Goal: Browse casually

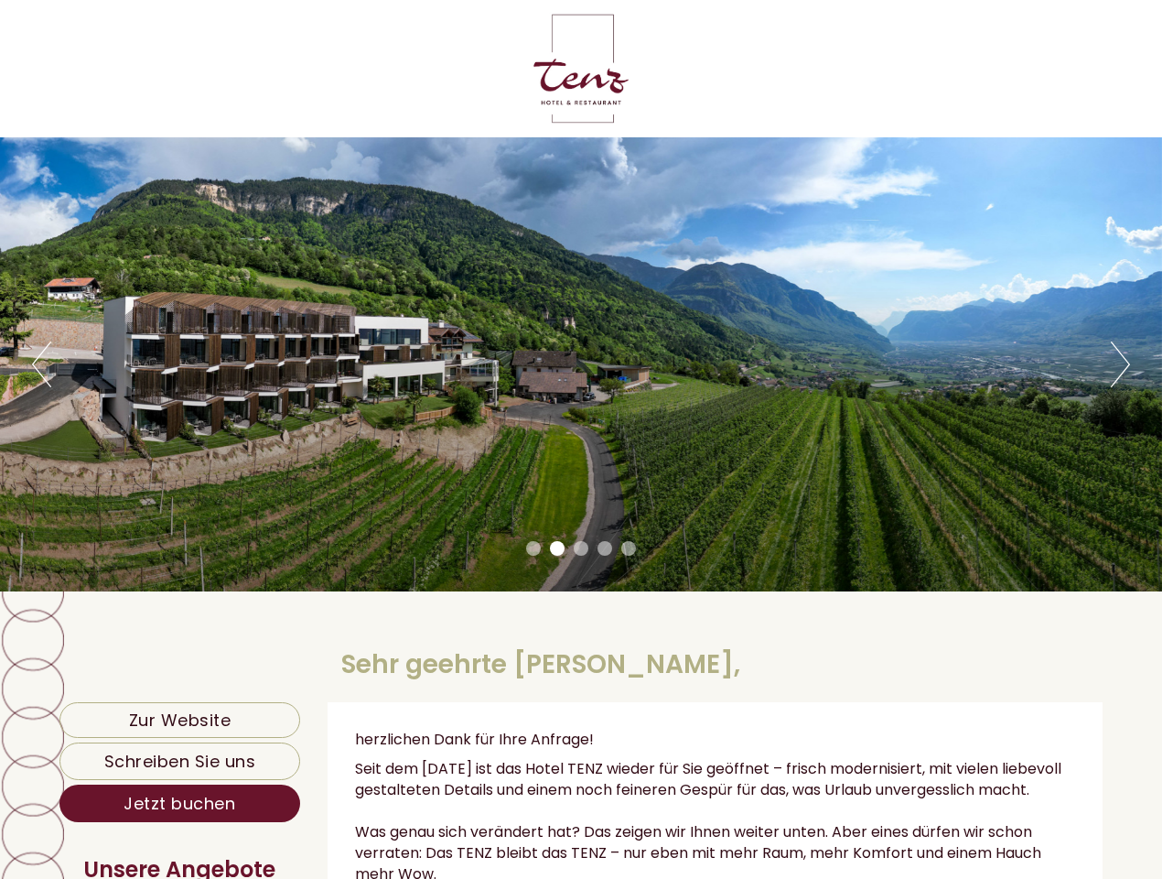
click at [581, 439] on div "Previous Next 1 2 3 4 5" at bounding box center [581, 364] width 1162 height 454
click at [41, 364] on button "Previous" at bounding box center [41, 364] width 19 height 46
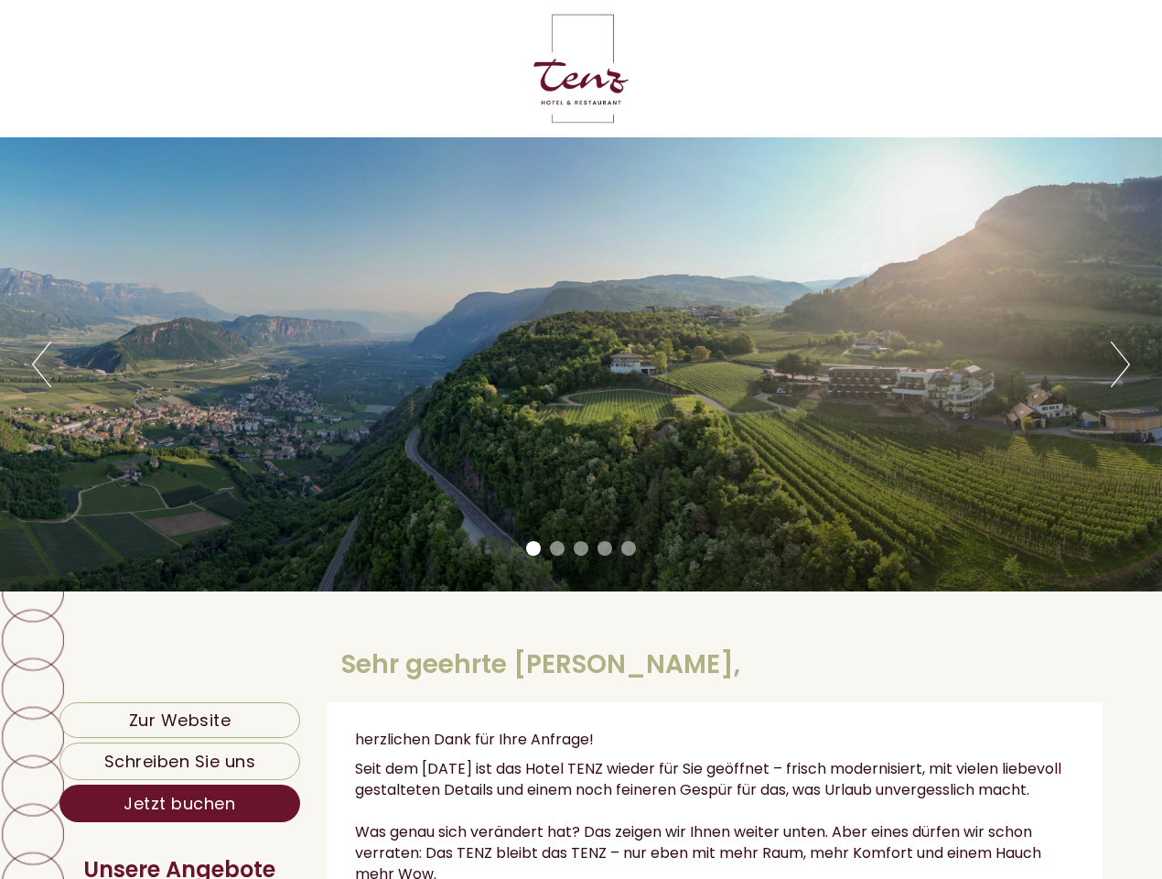
click at [581, 364] on div "Previous Next 1 2 3 4 5" at bounding box center [581, 364] width 1162 height 454
click at [1120, 364] on button "Next" at bounding box center [1120, 364] width 19 height 46
click at [534, 548] on li "1" at bounding box center [533, 548] width 15 height 15
click at [557, 548] on li "2" at bounding box center [557, 548] width 15 height 15
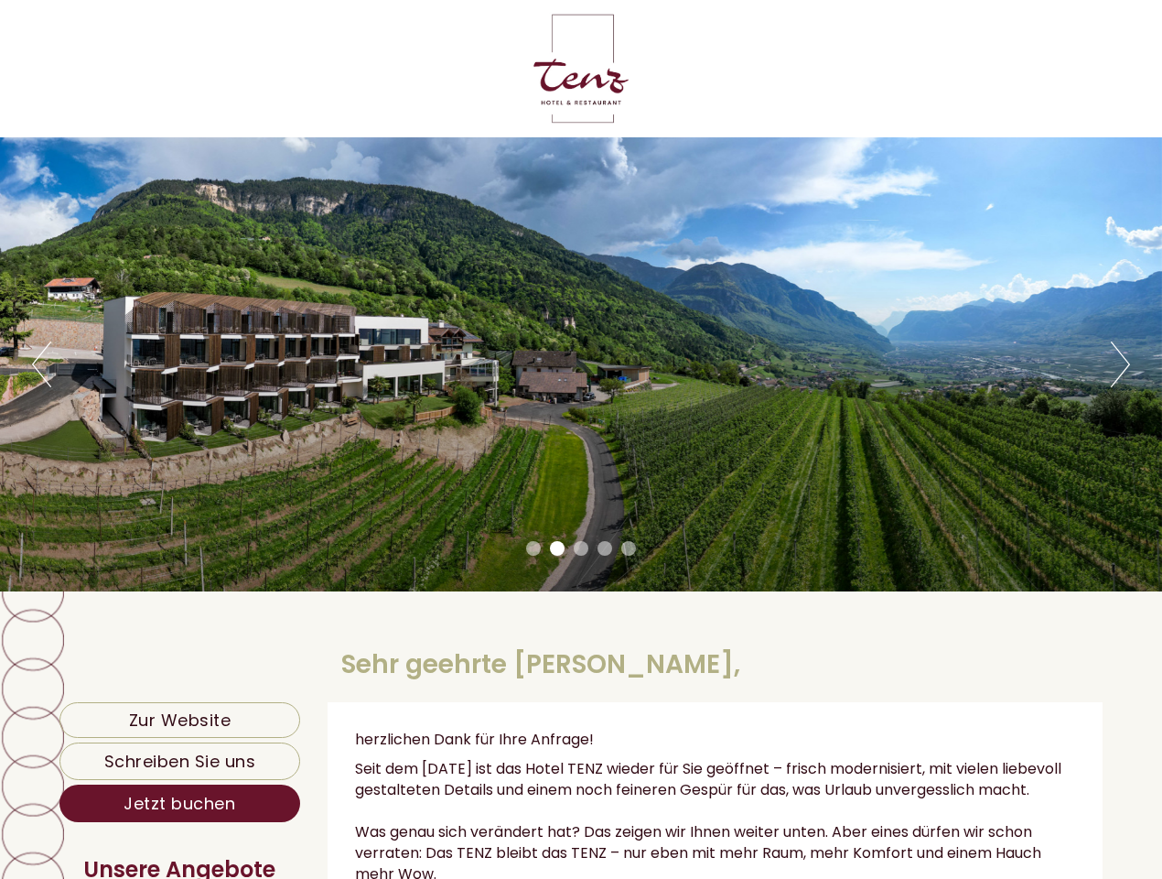
click at [581, 548] on li "3" at bounding box center [581, 548] width 15 height 15
click at [605, 548] on li "4" at bounding box center [605, 548] width 15 height 15
click at [629, 548] on li "5" at bounding box center [628, 548] width 15 height 15
